Goal: Task Accomplishment & Management: Complete application form

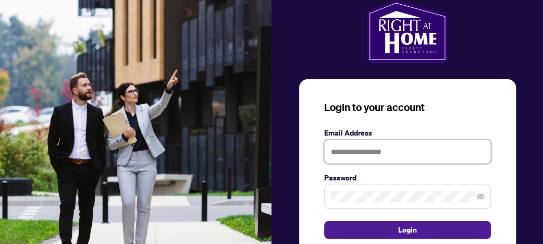
click at [400, 150] on input "text" at bounding box center [407, 152] width 167 height 24
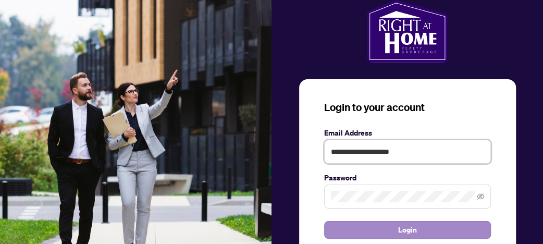
type input "**********"
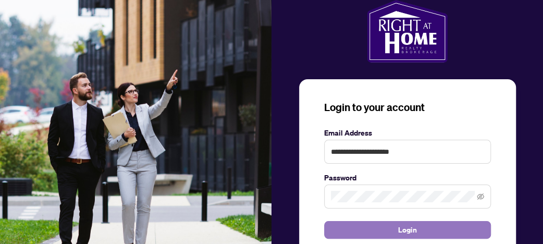
click at [411, 228] on span "Login" at bounding box center [407, 229] width 19 height 17
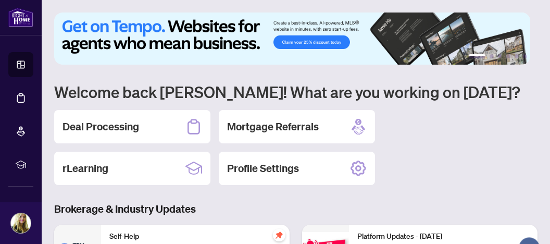
scroll to position [55, 0]
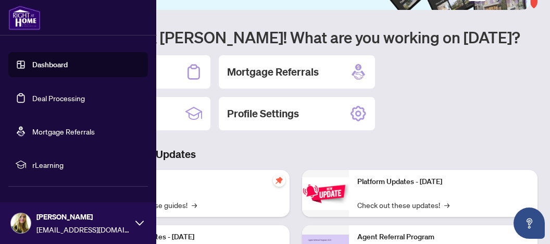
click at [42, 97] on link "Deal Processing" at bounding box center [58, 97] width 53 height 9
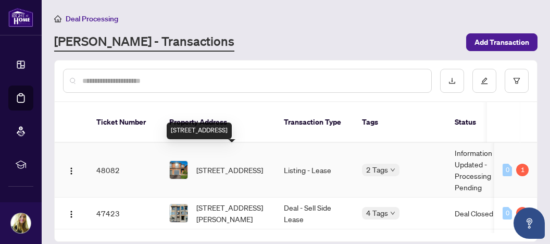
click at [220, 164] on span "[STREET_ADDRESS]" at bounding box center [229, 169] width 67 height 11
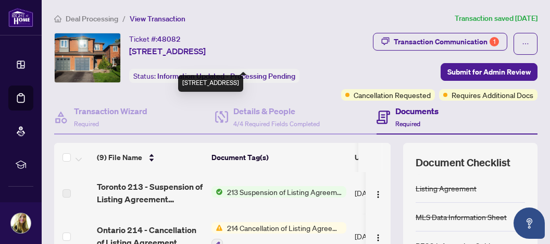
drag, startPoint x: 130, startPoint y: 50, endPoint x: 229, endPoint y: 50, distance: 98.4
click at [206, 50] on span "[STREET_ADDRESS]" at bounding box center [167, 51] width 77 height 12
click at [206, 43] on div "Ticket #: 48082 [STREET_ADDRESS]" at bounding box center [167, 45] width 77 height 24
drag, startPoint x: 198, startPoint y: 52, endPoint x: 341, endPoint y: 51, distance: 142.7
click at [206, 51] on span "[STREET_ADDRESS]" at bounding box center [167, 51] width 77 height 12
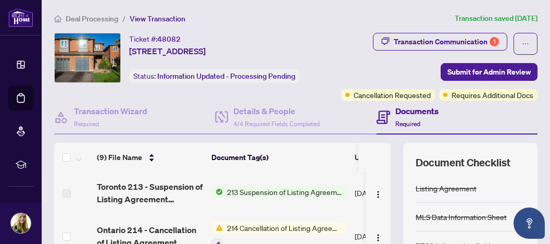
copy span "[STREET_ADDRESS]"
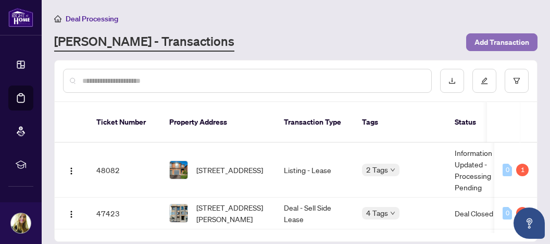
click at [497, 42] on span "Add Transaction" at bounding box center [501, 42] width 55 height 17
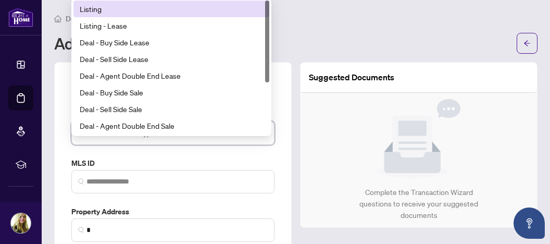
click at [125, 135] on input "search" at bounding box center [168, 134] width 181 height 23
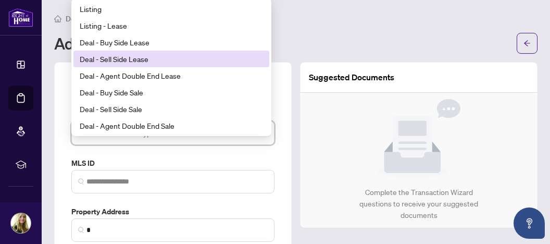
click at [108, 58] on div "Deal - Sell Side Lease" at bounding box center [171, 58] width 183 height 11
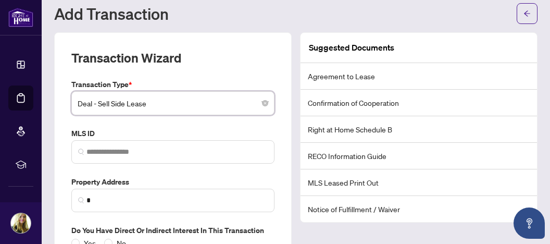
scroll to position [55, 0]
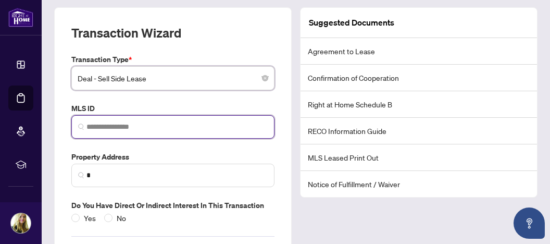
click at [107, 125] on input "search" at bounding box center [176, 126] width 181 height 11
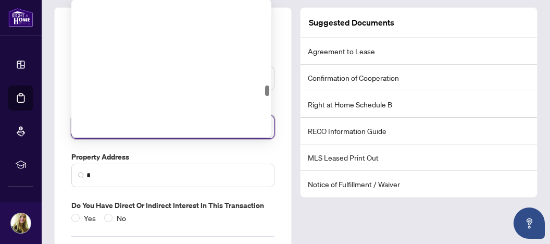
scroll to position [1210, 0]
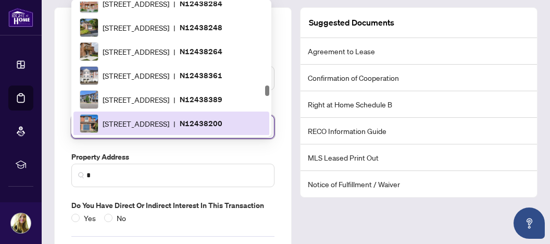
type input "*********"
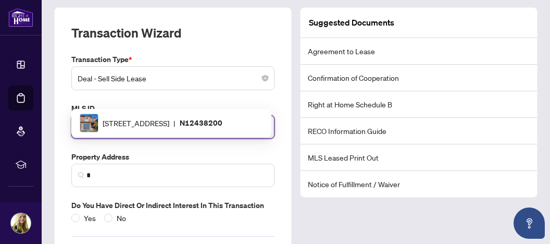
scroll to position [0, 0]
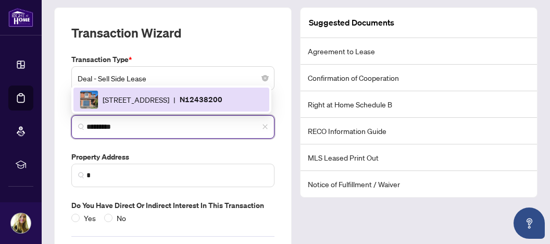
click at [169, 104] on span "[STREET_ADDRESS]" at bounding box center [136, 99] width 67 height 11
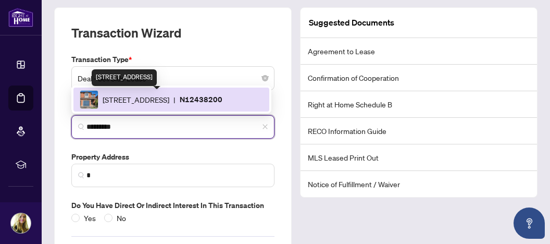
type input "**********"
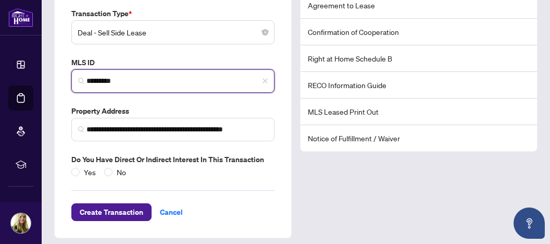
scroll to position [104, 0]
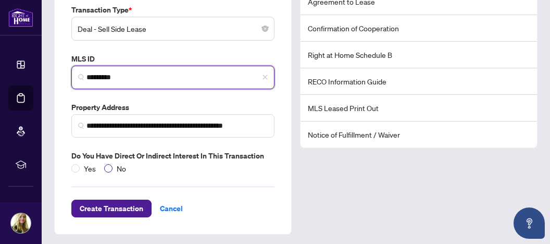
type input "*********"
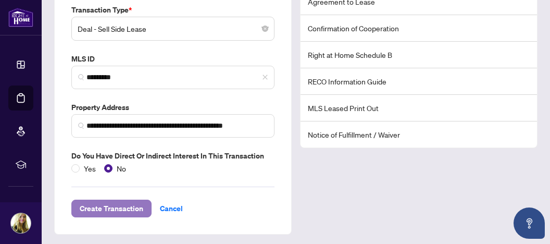
click at [121, 205] on span "Create Transaction" at bounding box center [112, 208] width 64 height 17
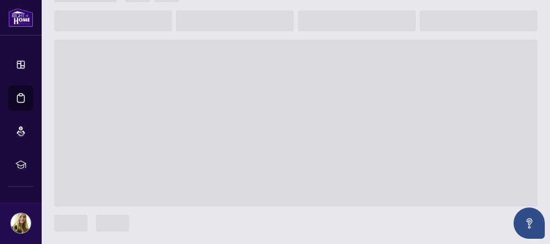
scroll to position [93, 0]
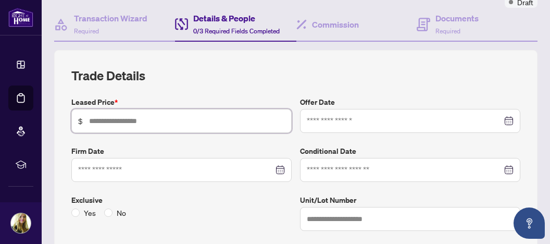
click at [122, 119] on input "text" at bounding box center [187, 120] width 196 height 11
type input "*****"
click at [127, 167] on input at bounding box center [175, 169] width 195 height 11
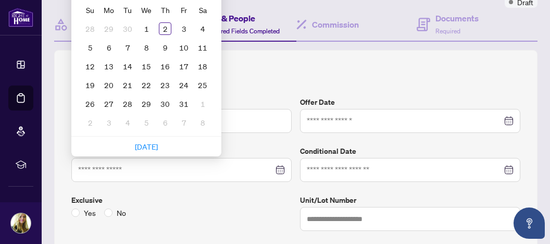
click at [144, 196] on label "Exclusive" at bounding box center [181, 199] width 220 height 11
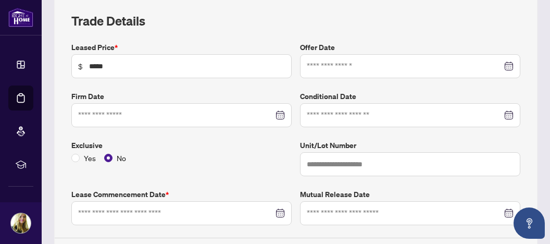
scroll to position [203, 0]
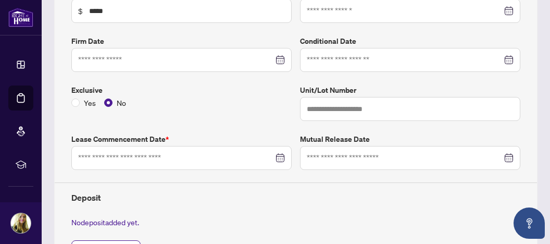
click at [275, 154] on div at bounding box center [181, 157] width 207 height 11
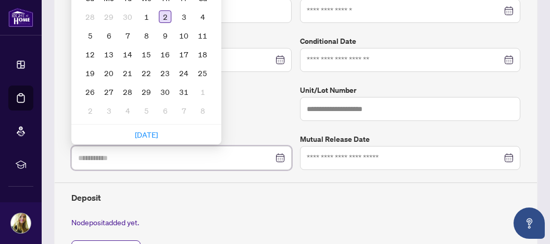
type input "**********"
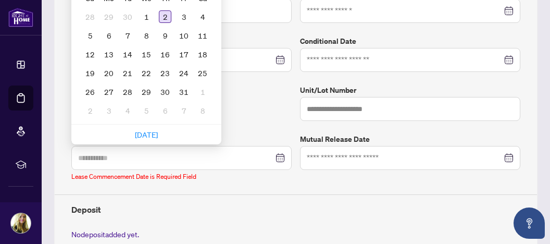
click at [166, 11] on div "2" at bounding box center [165, 16] width 12 height 12
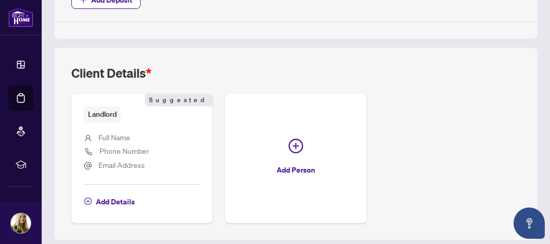
scroll to position [478, 0]
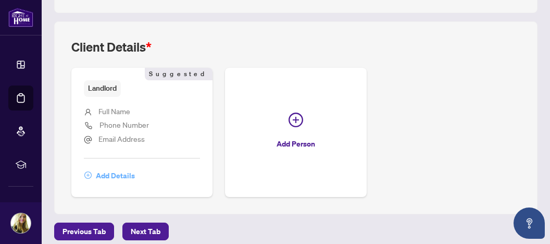
click at [84, 172] on icon "plus-circle" at bounding box center [87, 174] width 7 height 7
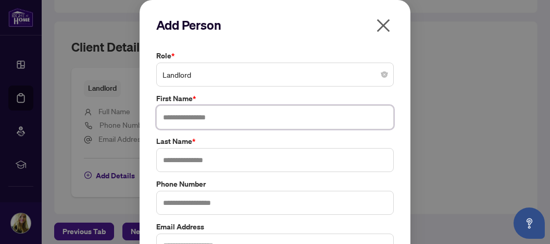
click at [177, 114] on input "text" at bounding box center [274, 117] width 237 height 24
type input "*****"
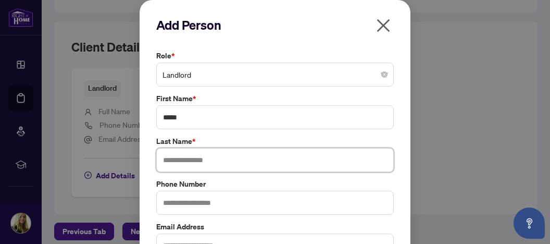
click at [188, 158] on input "text" at bounding box center [274, 160] width 237 height 24
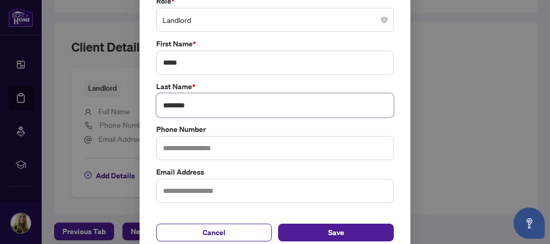
scroll to position [66, 0]
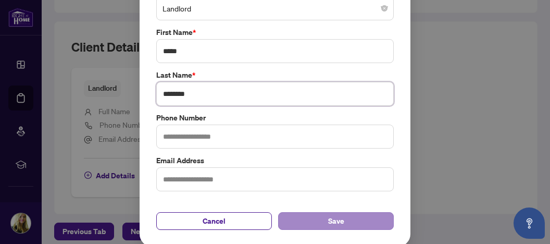
type input "********"
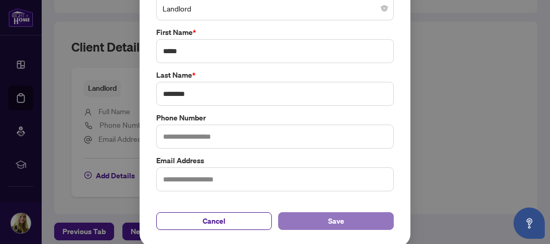
click at [332, 220] on span "Save" at bounding box center [336, 220] width 16 height 17
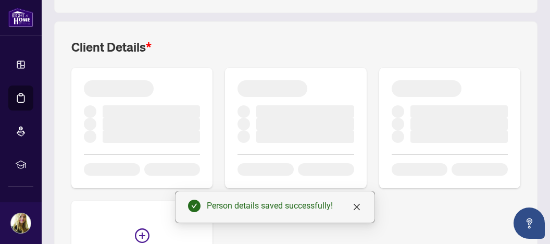
scroll to position [465, 0]
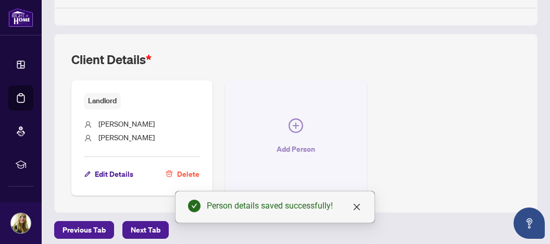
click at [293, 122] on icon "plus-circle" at bounding box center [296, 125] width 6 height 6
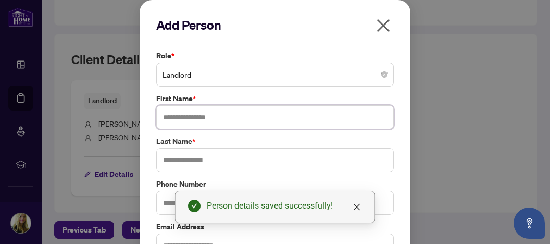
click at [184, 117] on input "text" at bounding box center [274, 117] width 237 height 24
type input "******"
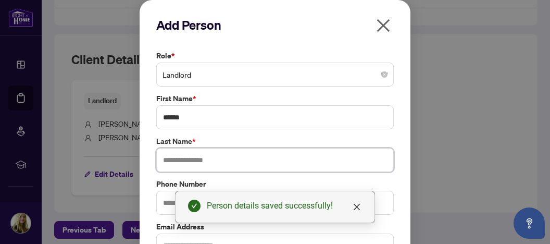
click at [179, 159] on input "text" at bounding box center [274, 160] width 237 height 24
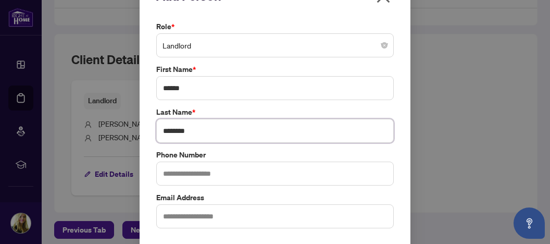
scroll to position [66, 0]
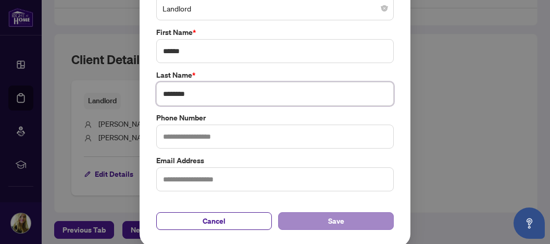
type input "********"
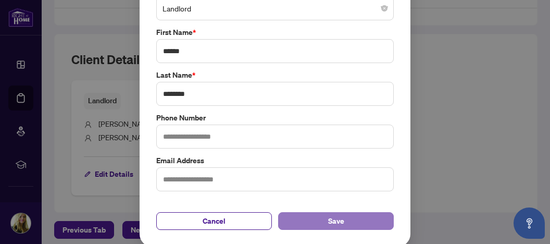
click at [335, 216] on span "Save" at bounding box center [336, 220] width 16 height 17
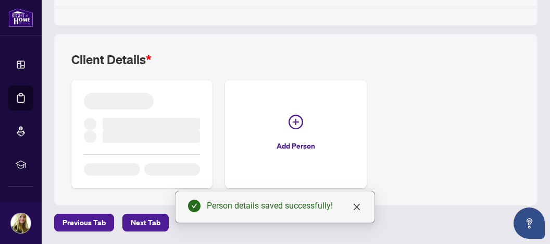
scroll to position [459, 0]
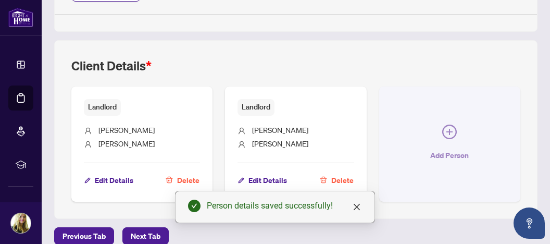
click at [443, 124] on icon "plus-circle" at bounding box center [449, 131] width 15 height 15
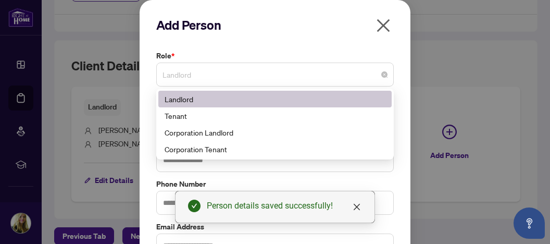
click at [292, 77] on span "Landlord" at bounding box center [274, 75] width 225 height 20
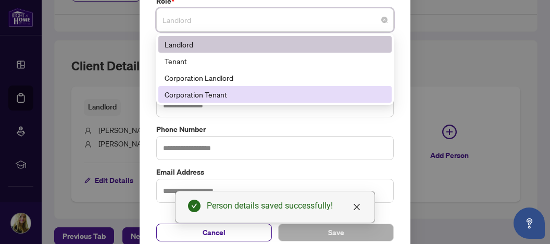
scroll to position [0, 0]
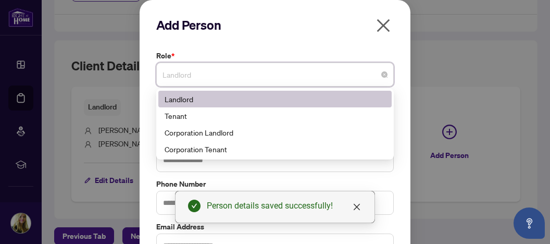
click at [381, 24] on icon "close" at bounding box center [383, 25] width 13 height 13
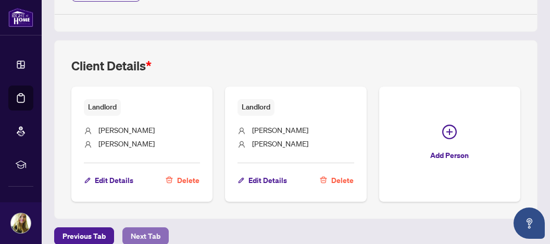
click at [143, 231] on span "Next Tab" at bounding box center [146, 236] width 30 height 17
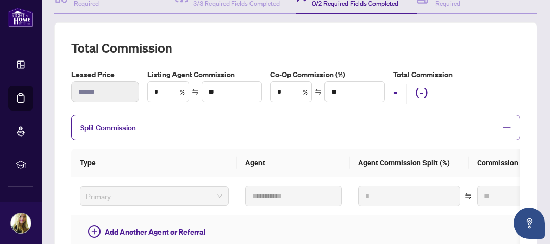
scroll to position [81, 0]
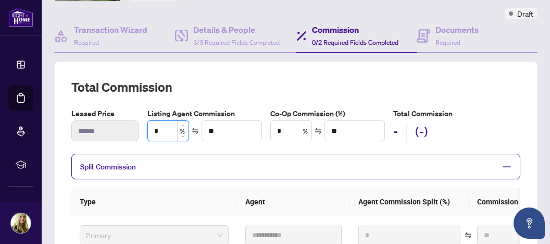
click at [173, 129] on input "*" at bounding box center [168, 131] width 41 height 20
drag, startPoint x: 168, startPoint y: 129, endPoint x: 137, endPoint y: 134, distance: 30.6
click at [148, 134] on input "*" at bounding box center [168, 131] width 41 height 20
